Goal: Task Accomplishment & Management: Use online tool/utility

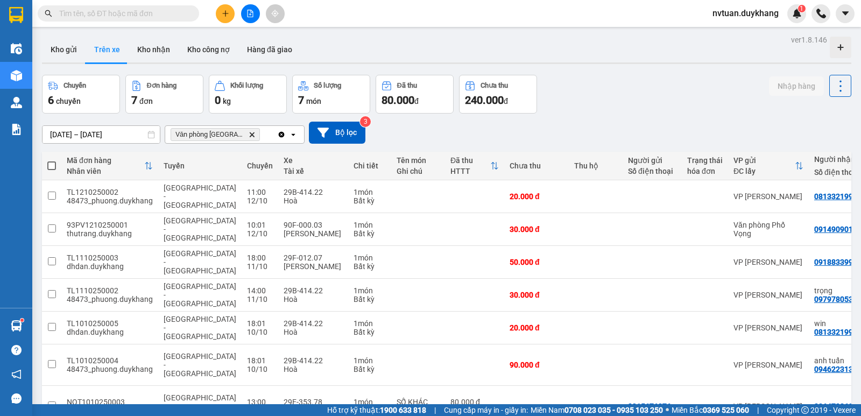
scroll to position [50, 0]
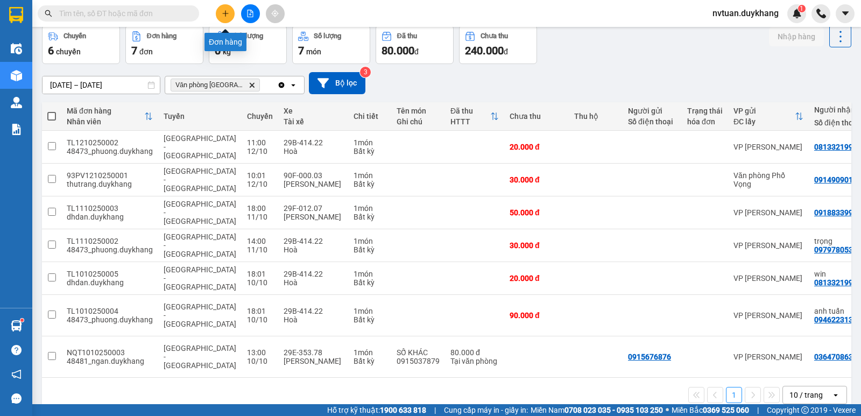
click at [223, 13] on icon "plus" at bounding box center [226, 14] width 8 height 8
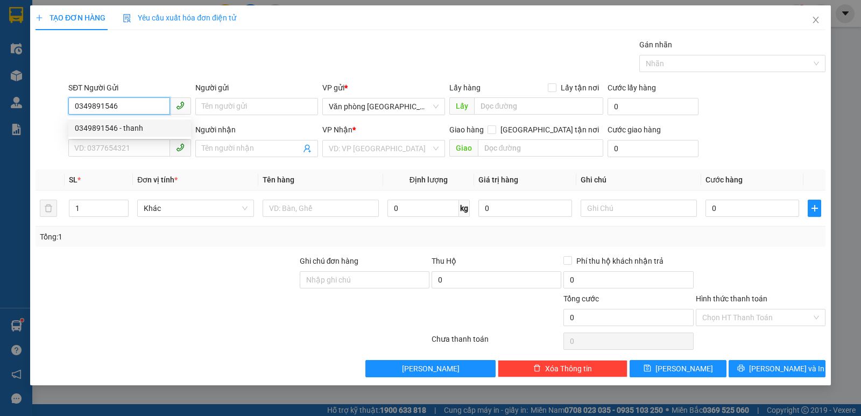
drag, startPoint x: 137, startPoint y: 124, endPoint x: 134, endPoint y: 144, distance: 20.2
click at [137, 124] on div "0349891546 - thanh" at bounding box center [130, 128] width 110 height 12
type input "0349891546"
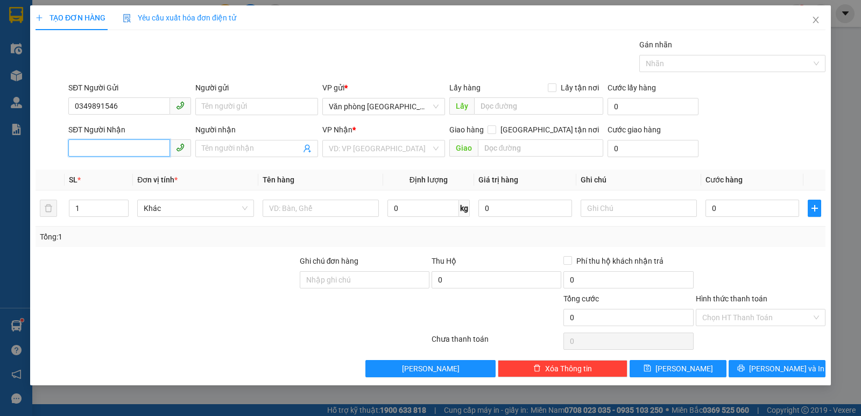
click at [132, 146] on input "SĐT Người Nhận" at bounding box center [119, 147] width 102 height 17
click at [122, 190] on div "0347235104 - hiếu" at bounding box center [130, 187] width 110 height 12
type input "0347235104"
type input "hiếu"
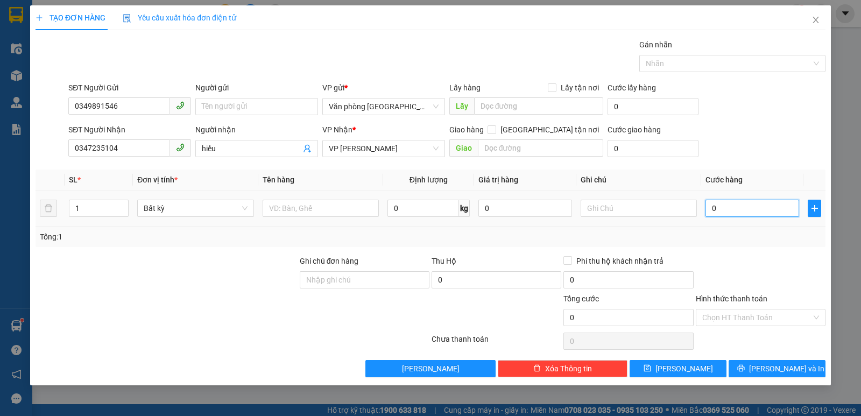
click at [743, 210] on input "0" at bounding box center [753, 208] width 94 height 17
type input "2"
type input "20"
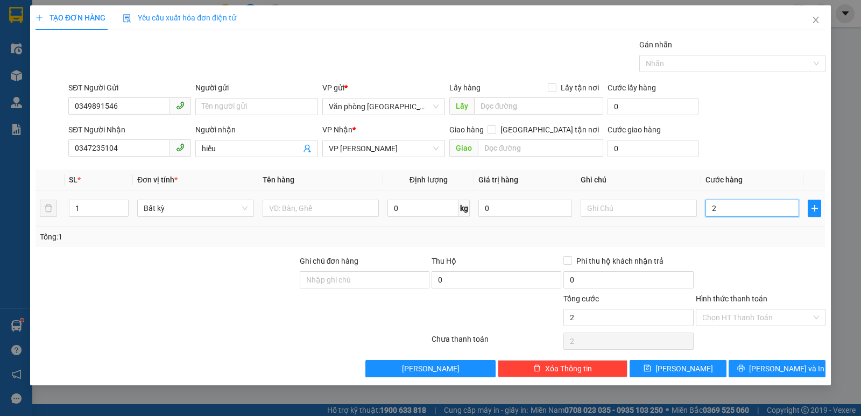
type input "20"
type input "200"
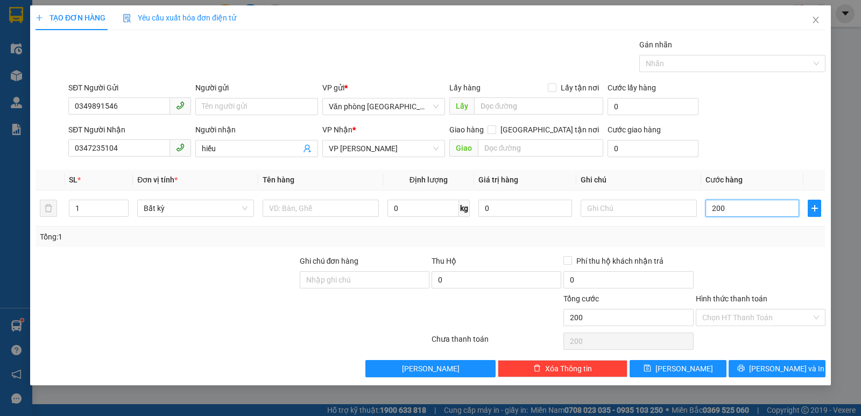
type input "2.000"
type input "20.000"
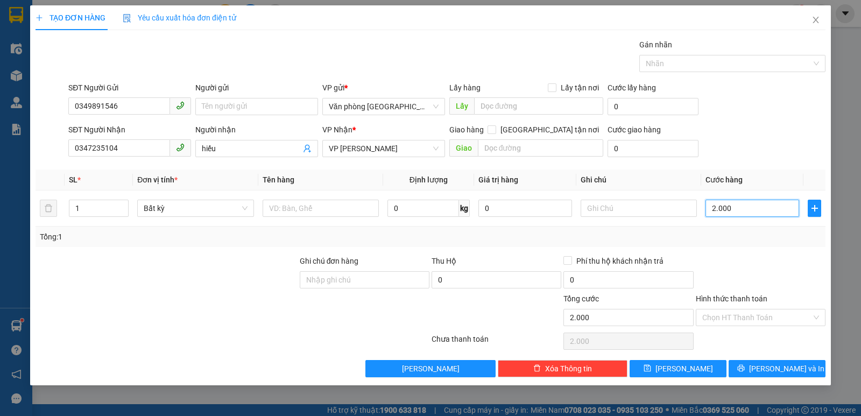
type input "20.000"
click at [765, 315] on input "Hình thức thanh toán" at bounding box center [756, 318] width 109 height 16
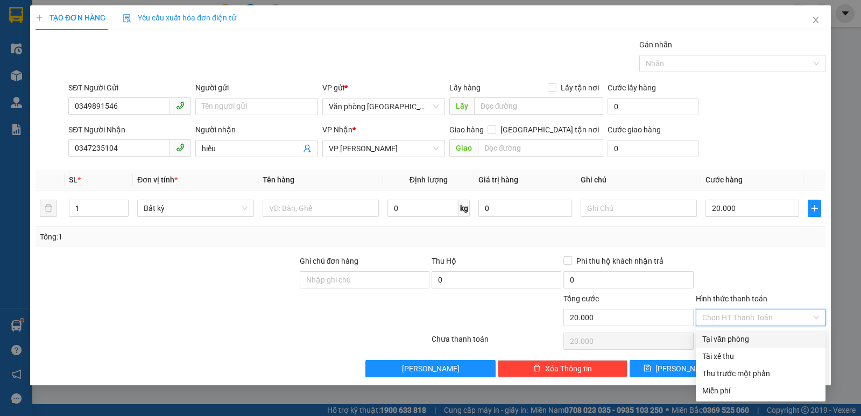
click at [747, 338] on div "Tại văn phòng" at bounding box center [760, 339] width 117 height 12
type input "0"
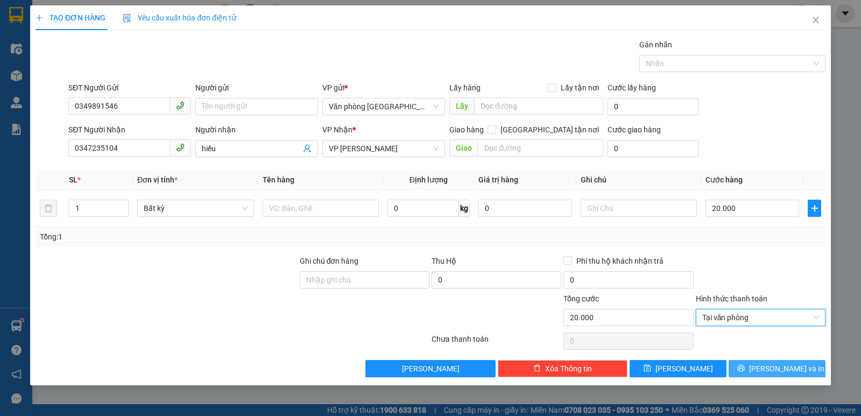
click at [783, 369] on span "Lưu và In" at bounding box center [786, 369] width 75 height 12
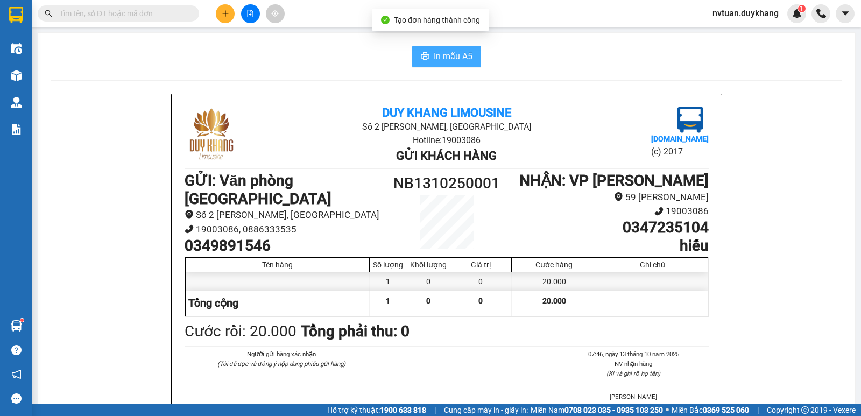
drag, startPoint x: 440, startPoint y: 47, endPoint x: 440, endPoint y: 56, distance: 8.6
click at [440, 48] on button "In mẫu A5" at bounding box center [446, 57] width 69 height 22
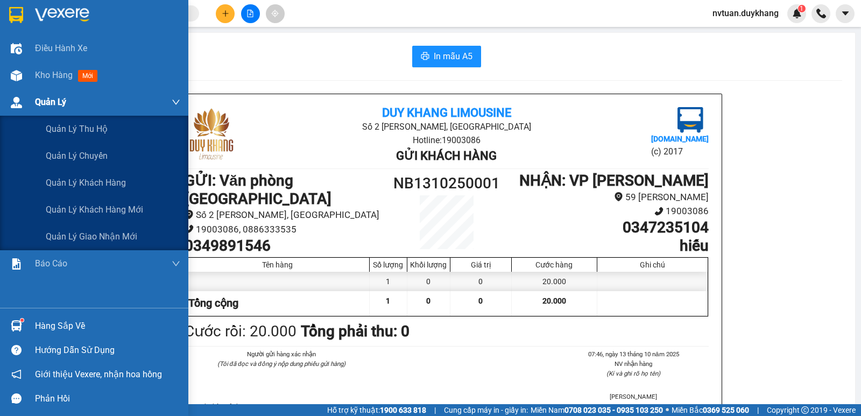
click at [52, 100] on span "Quản Lý" at bounding box center [50, 101] width 31 height 13
click at [59, 102] on span "Quản Lý" at bounding box center [50, 101] width 31 height 13
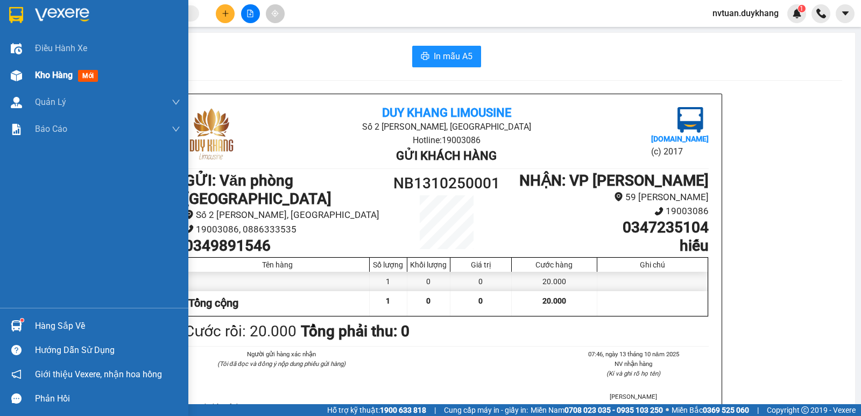
click at [40, 74] on span "Kho hàng" at bounding box center [54, 75] width 38 height 10
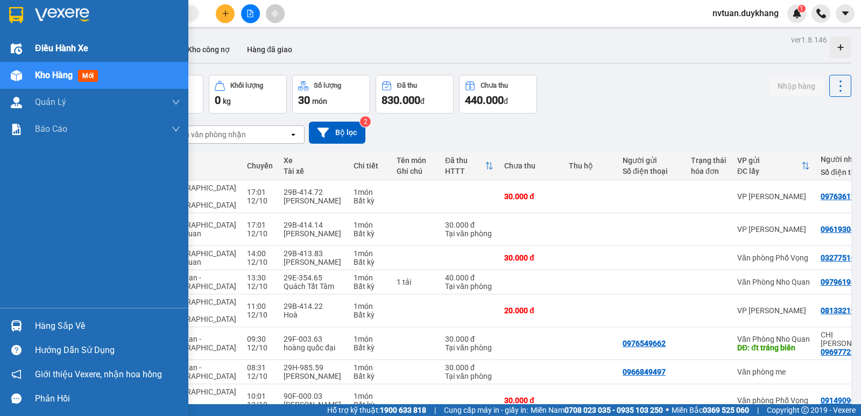
click at [21, 46] on img at bounding box center [16, 48] width 11 height 11
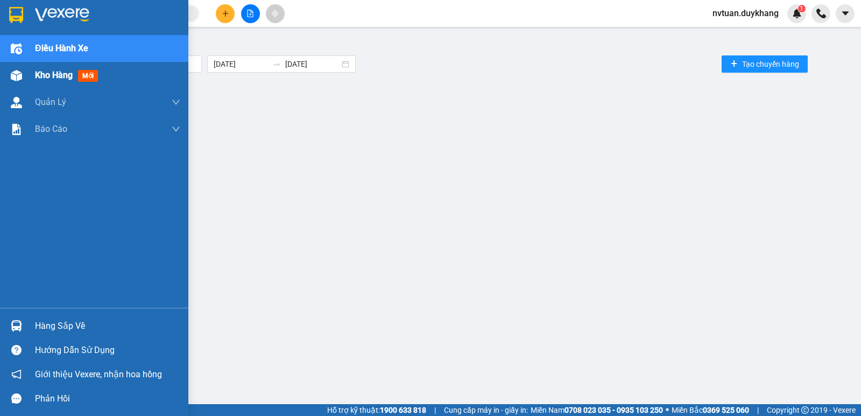
click at [52, 75] on span "Kho hàng" at bounding box center [54, 75] width 38 height 10
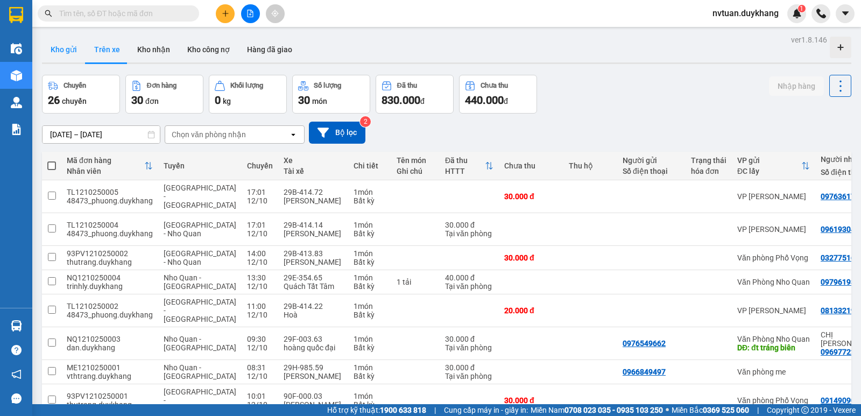
drag, startPoint x: 68, startPoint y: 42, endPoint x: 68, endPoint y: 77, distance: 35.0
click at [68, 42] on button "Kho gửi" at bounding box center [64, 50] width 44 height 26
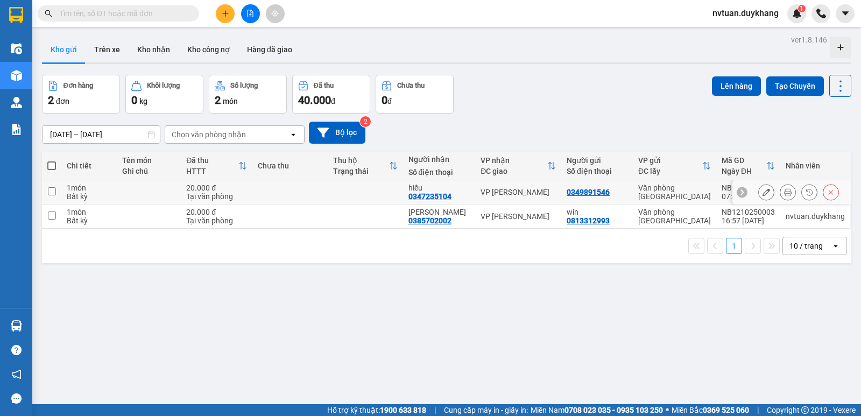
click at [51, 194] on input "checkbox" at bounding box center [52, 191] width 8 height 8
checkbox input "true"
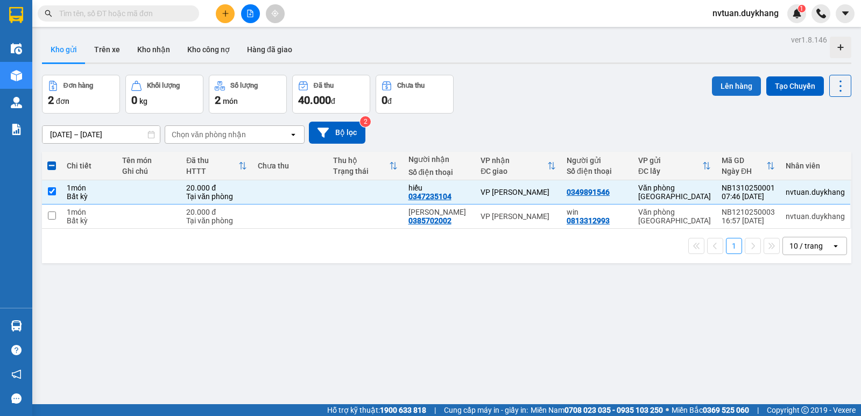
click at [735, 79] on button "Lên hàng" at bounding box center [736, 85] width 49 height 19
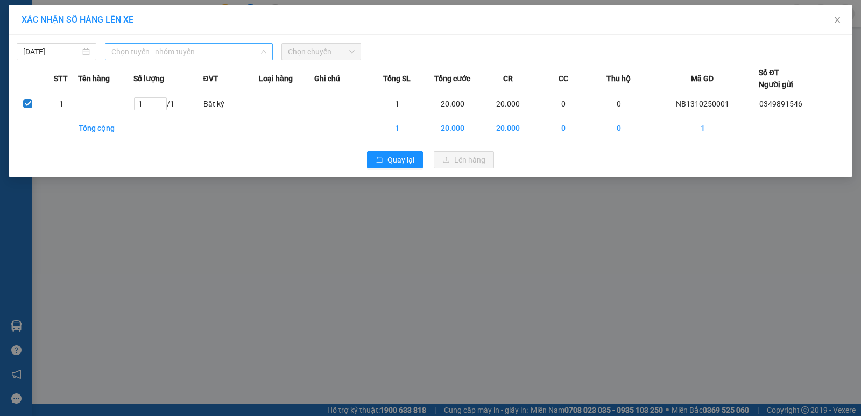
click at [164, 51] on span "Chọn tuyến - nhóm tuyến" at bounding box center [188, 52] width 155 height 16
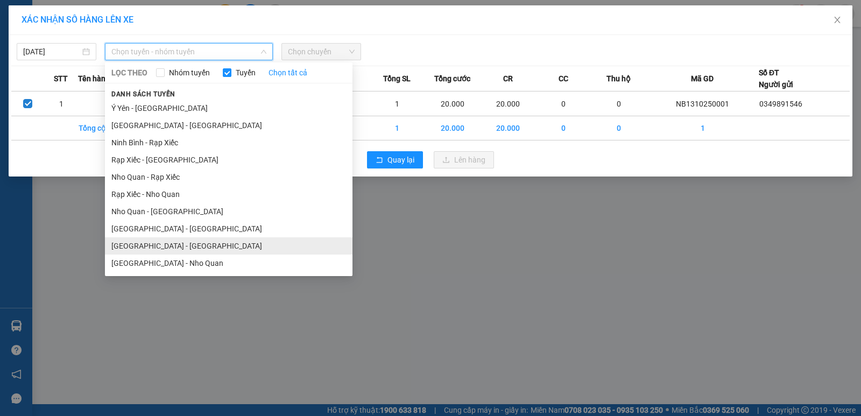
click at [151, 246] on li "[GEOGRAPHIC_DATA] - [GEOGRAPHIC_DATA]" at bounding box center [229, 245] width 248 height 17
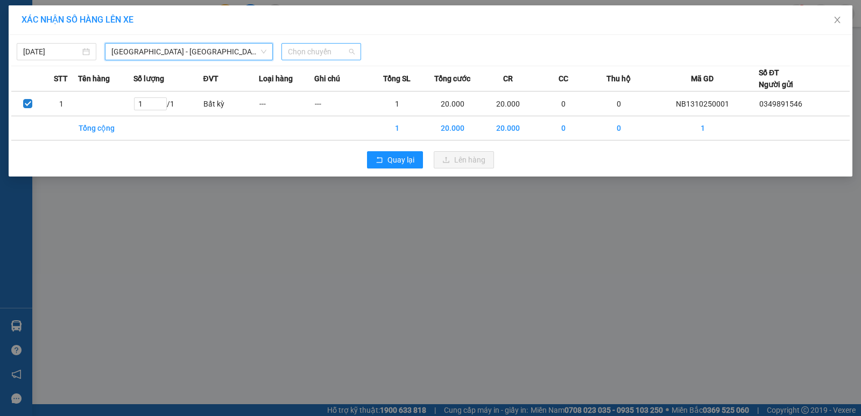
click at [305, 52] on span "Chọn chuyến" at bounding box center [321, 52] width 67 height 16
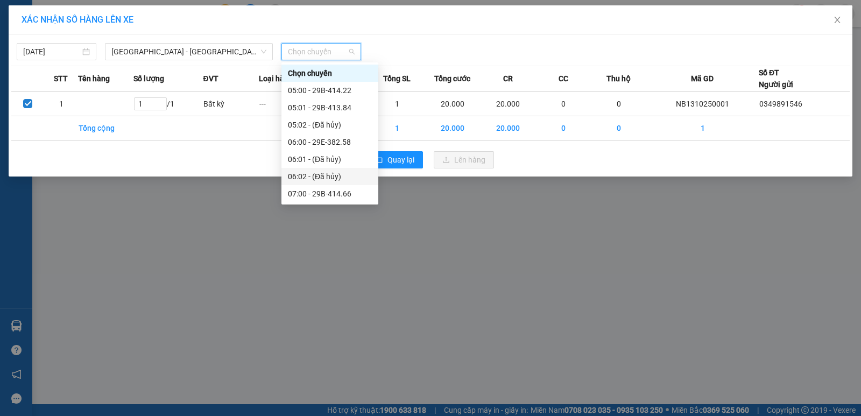
scroll to position [54, 0]
click at [334, 194] on div "08:00 - 29B-414.72" at bounding box center [330, 192] width 84 height 12
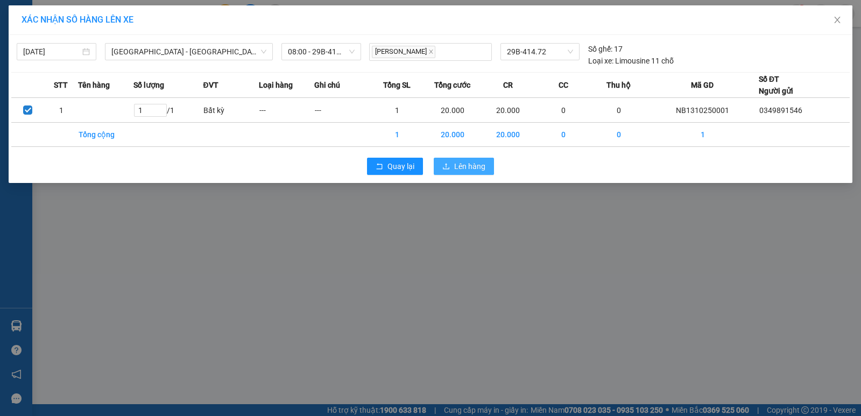
click at [468, 166] on span "Lên hàng" at bounding box center [469, 166] width 31 height 12
